Goal: Entertainment & Leisure: Browse casually

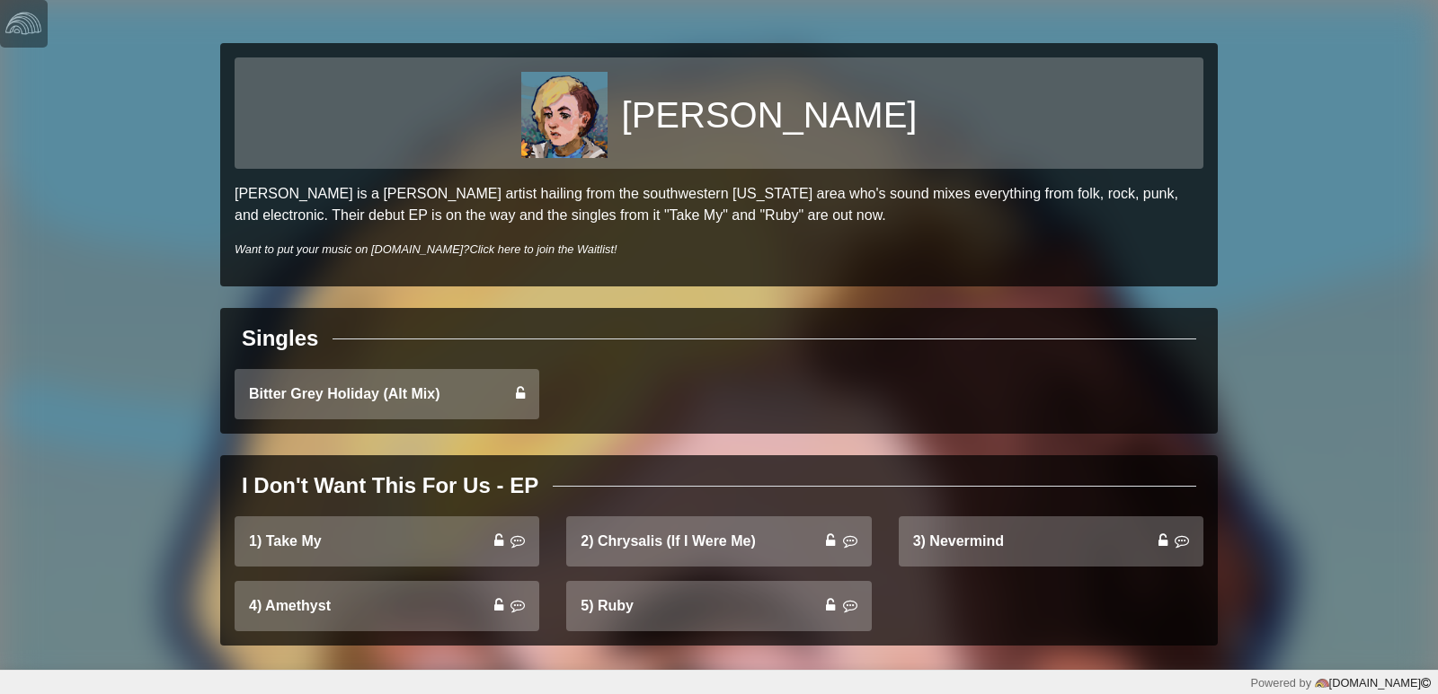
click at [607, 125] on img at bounding box center [564, 115] width 86 height 86
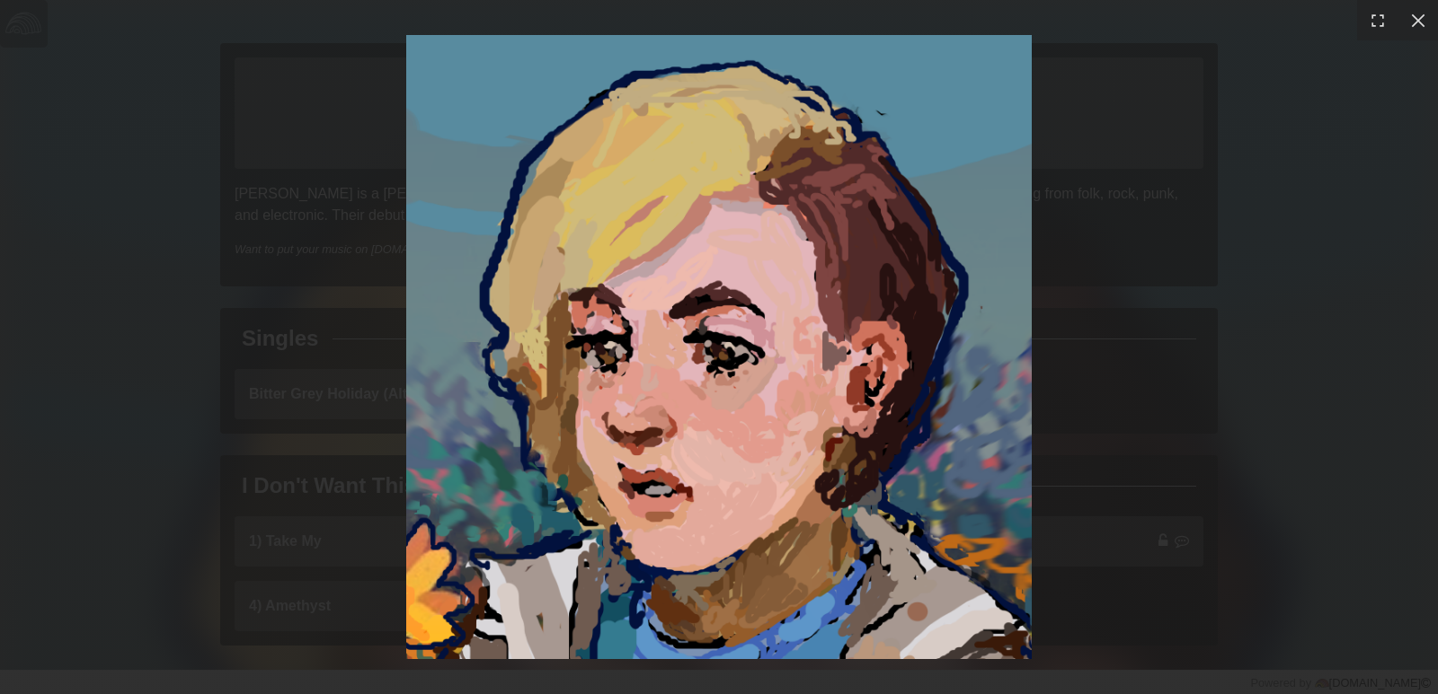
drag, startPoint x: 1109, startPoint y: 155, endPoint x: 1099, endPoint y: 98, distance: 58.3
click at [1108, 156] on div at bounding box center [719, 347] width 1438 height 694
click at [243, 221] on div at bounding box center [719, 347] width 1438 height 694
